Goal: Task Accomplishment & Management: Use online tool/utility

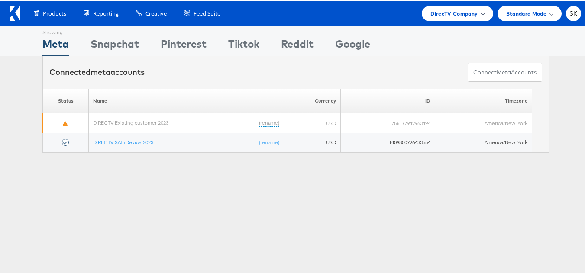
click at [438, 18] on div "DirecTV Company" at bounding box center [457, 12] width 71 height 15
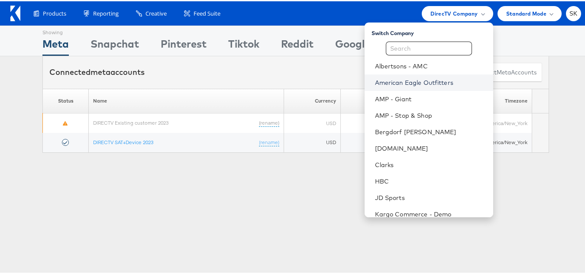
click at [403, 85] on link "American Eagle Outfitters" at bounding box center [430, 81] width 111 height 9
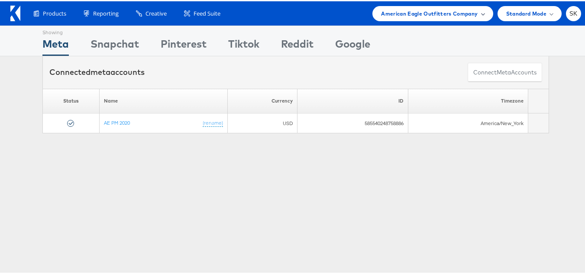
click at [419, 14] on span "American Eagle Outfitters Company" at bounding box center [429, 12] width 97 height 9
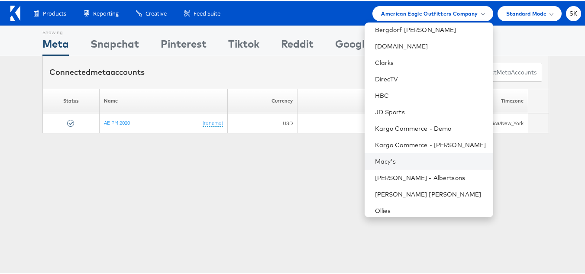
scroll to position [130, 0]
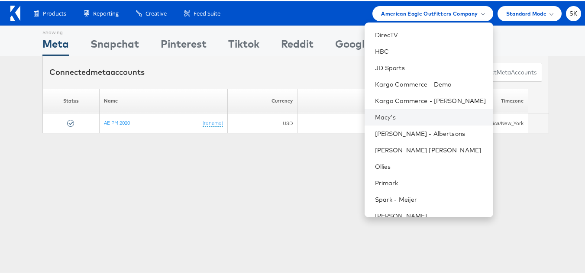
click at [380, 111] on li "Macy's" at bounding box center [429, 116] width 129 height 16
click at [380, 117] on link "Macy's" at bounding box center [430, 116] width 111 height 9
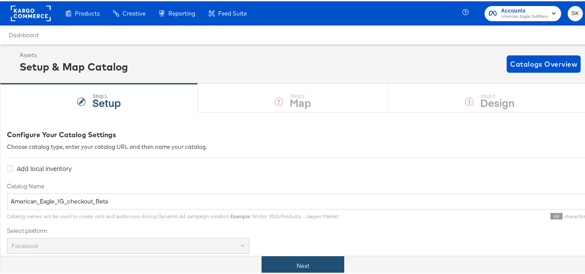
click at [313, 260] on button "Next" at bounding box center [303, 265] width 83 height 20
click at [330, 267] on button "Next" at bounding box center [303, 265] width 83 height 20
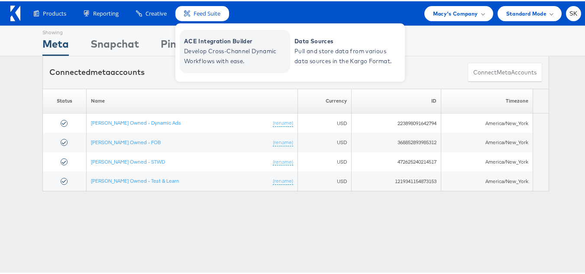
click at [219, 65] on link "ACE Integration Builder Develop Cross-Channel Dynamic Workflows with ease." at bounding box center [235, 50] width 111 height 43
click at [217, 55] on span "Develop Cross-Channel Dynamic Workflows with ease." at bounding box center [236, 55] width 104 height 20
